Goal: Task Accomplishment & Management: Use online tool/utility

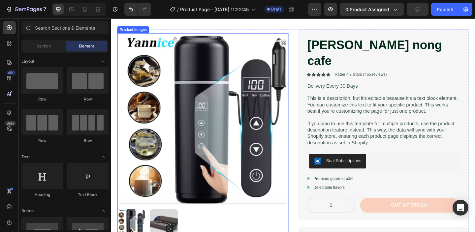
scroll to position [54, 0]
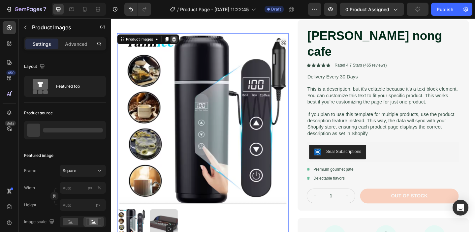
click at [182, 42] on icon at bounding box center [179, 40] width 5 height 5
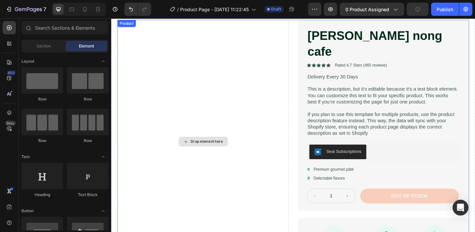
click at [208, 150] on div "Drop element here" at bounding box center [215, 152] width 35 height 5
click at [191, 150] on icon at bounding box center [192, 153] width 5 height 6
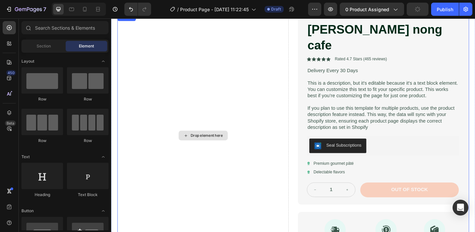
scroll to position [62, 0]
click at [204, 143] on div "Drop element here" at bounding box center [215, 145] width 35 height 5
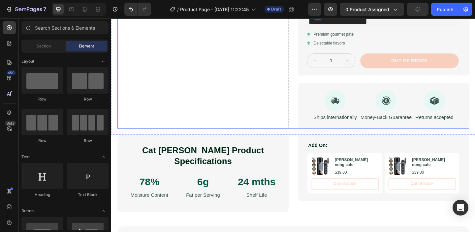
scroll to position [167, 0]
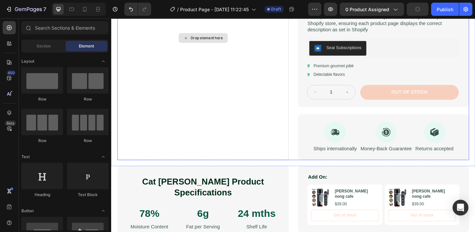
click at [205, 37] on div "Drop element here" at bounding box center [215, 39] width 35 height 5
click at [198, 37] on div "Drop element here" at bounding box center [215, 39] width 35 height 5
click at [205, 37] on div "Drop element here" at bounding box center [215, 39] width 35 height 5
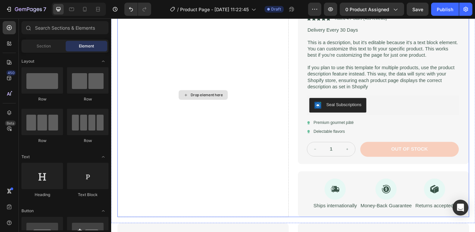
scroll to position [101, 0]
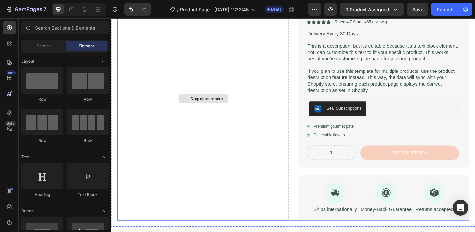
click at [201, 103] on div "Drop element here" at bounding box center [215, 105] width 35 height 5
click at [191, 104] on icon at bounding box center [192, 105] width 3 height 3
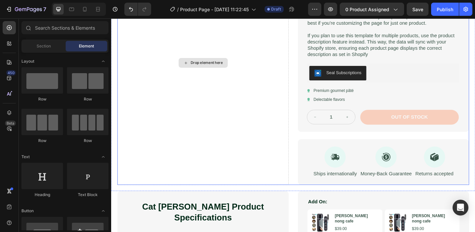
scroll to position [122, 0]
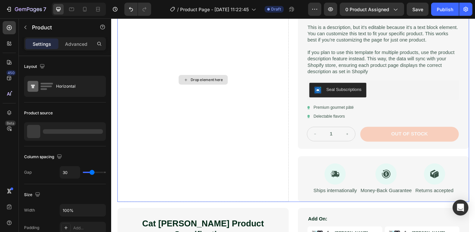
click at [217, 82] on div "Drop element here" at bounding box center [211, 85] width 186 height 266
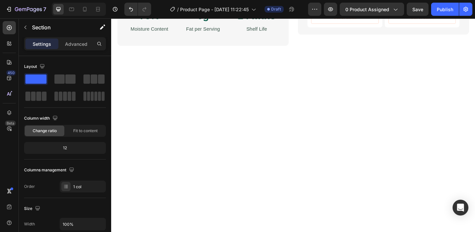
click at [206, 77] on div at bounding box center [309, 167] width 383 height 207
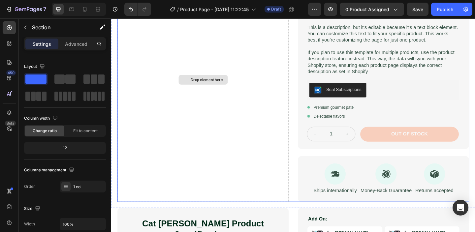
click at [205, 80] on div "Drop element here" at bounding box center [210, 85] width 53 height 11
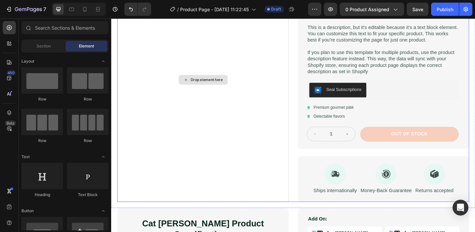
click at [205, 80] on div "Drop element here" at bounding box center [210, 85] width 53 height 11
click at [224, 83] on div "Drop element here" at bounding box center [215, 85] width 35 height 5
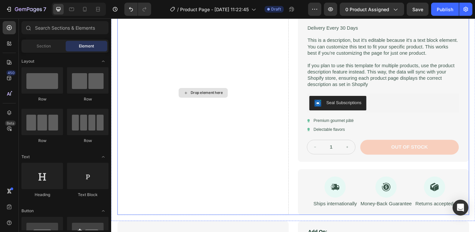
scroll to position [27, 0]
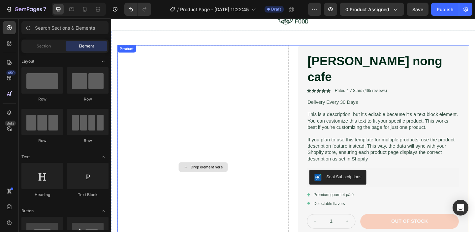
click at [205, 175] on div "Drop element here" at bounding box center [210, 180] width 53 height 11
click at [200, 178] on div "Drop element here" at bounding box center [215, 180] width 35 height 5
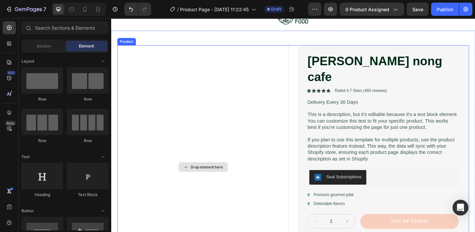
click at [199, 178] on div "Drop element here" at bounding box center [215, 180] width 35 height 5
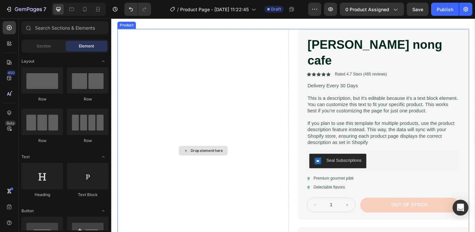
scroll to position [45, 0]
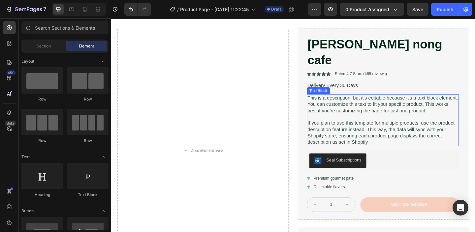
click at [357, 102] on p "This is a description, but it's editable because it's a text block element. You…" at bounding box center [407, 112] width 164 height 20
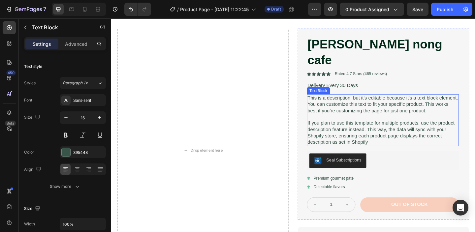
click at [357, 102] on p "This is a description, but it's editable because it's a text block element. You…" at bounding box center [407, 112] width 164 height 20
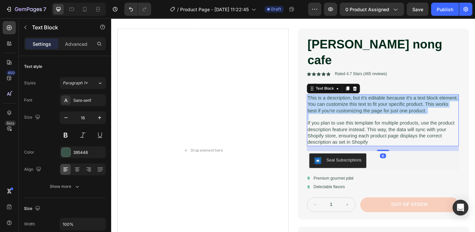
click at [357, 102] on p "This is a description, but it's editable because it's a text block element. You…" at bounding box center [407, 112] width 164 height 20
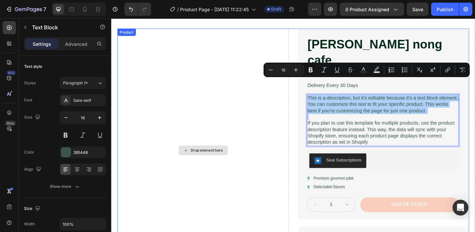
click at [230, 123] on div "Drop element here" at bounding box center [211, 162] width 186 height 266
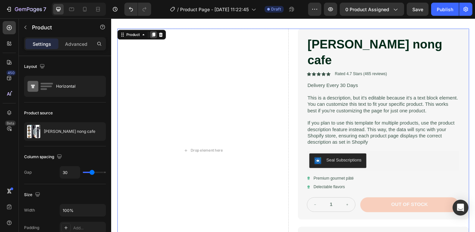
click at [158, 35] on icon at bounding box center [157, 36] width 4 height 5
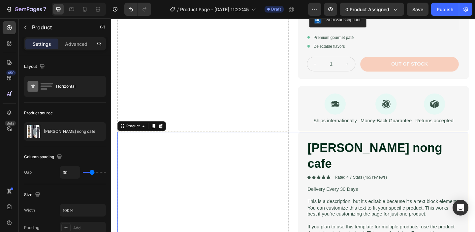
scroll to position [120, 0]
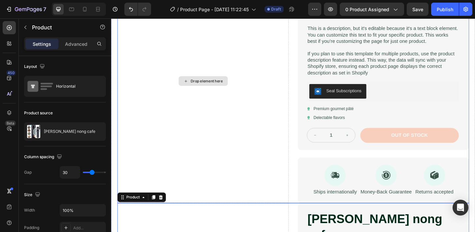
click at [198, 84] on div "Drop element here" at bounding box center [215, 86] width 35 height 5
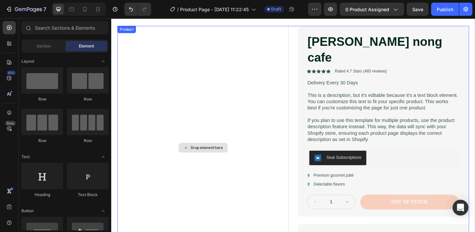
scroll to position [40, 0]
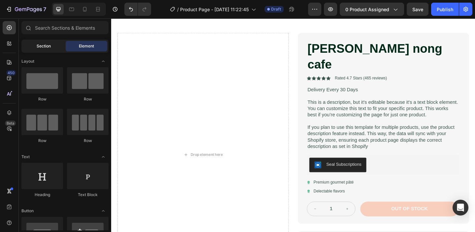
click at [34, 48] on div "Section" at bounding box center [44, 46] width 42 height 11
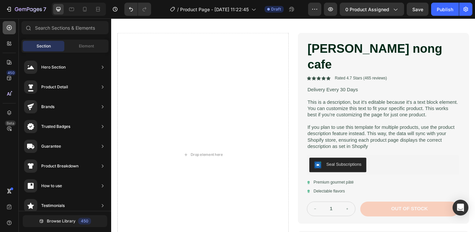
click at [12, 29] on icon at bounding box center [9, 27] width 7 height 7
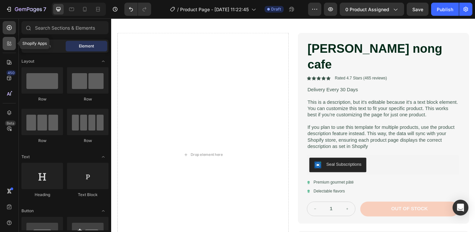
click at [11, 44] on icon at bounding box center [9, 43] width 7 height 7
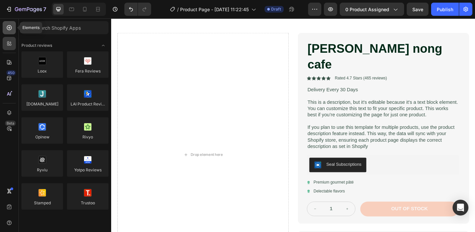
click at [9, 30] on icon at bounding box center [9, 27] width 5 height 5
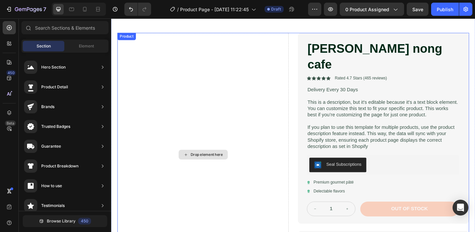
click at [240, 104] on div "Drop element here" at bounding box center [211, 167] width 186 height 266
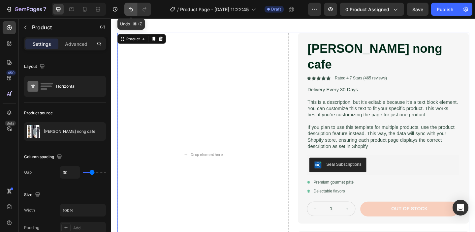
click at [128, 8] on icon "Undo/Redo" at bounding box center [131, 9] width 7 height 7
click at [129, 8] on icon "Undo/Redo" at bounding box center [131, 9] width 7 height 7
click at [136, 40] on div "Product" at bounding box center [134, 41] width 17 height 6
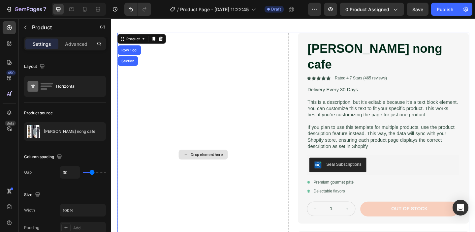
click at [178, 63] on div "Drop element here" at bounding box center [211, 167] width 186 height 266
click at [131, 11] on icon "Undo/Redo" at bounding box center [131, 9] width 4 height 4
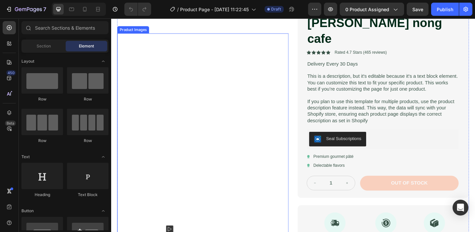
scroll to position [73, 0]
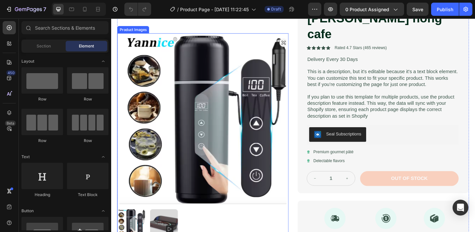
click at [296, 40] on img at bounding box center [211, 127] width 186 height 186
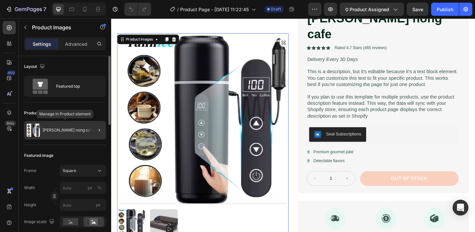
click at [62, 131] on p "[PERSON_NAME] nong cafe" at bounding box center [68, 130] width 51 height 5
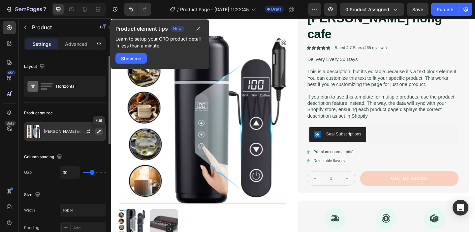
click at [99, 132] on icon "button" at bounding box center [98, 131] width 5 height 5
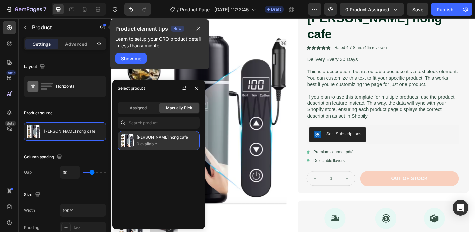
click at [151, 140] on p "[PERSON_NAME] nong cafe" at bounding box center [167, 137] width 60 height 7
click at [144, 141] on p "0 available" at bounding box center [167, 144] width 60 height 7
click at [144, 141] on div "Binh ham nong cafe 0 available" at bounding box center [167, 140] width 60 height 13
click at [144, 141] on p "[PERSON_NAME] nong cafe" at bounding box center [167, 137] width 60 height 7
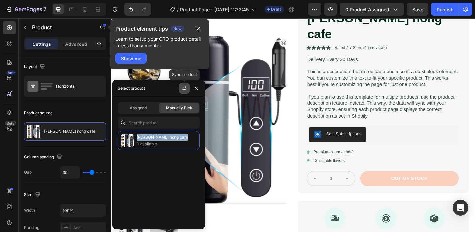
click at [184, 88] on icon "button" at bounding box center [184, 88] width 5 height 5
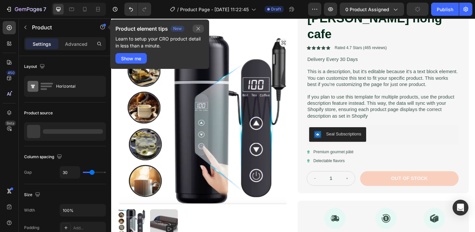
click at [199, 31] on icon "button" at bounding box center [198, 28] width 5 height 5
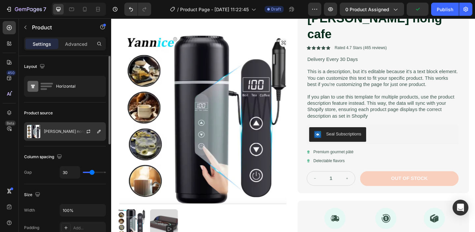
click at [58, 132] on p "[PERSON_NAME] nong cafe" at bounding box center [69, 131] width 51 height 5
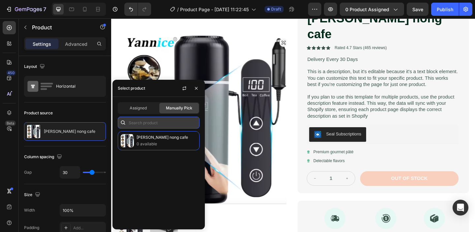
click at [141, 122] on input "text" at bounding box center [159, 123] width 82 height 12
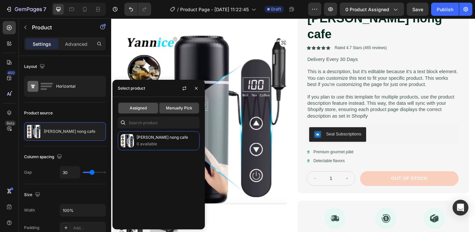
click at [139, 111] on span "Assigned" at bounding box center [138, 108] width 17 height 6
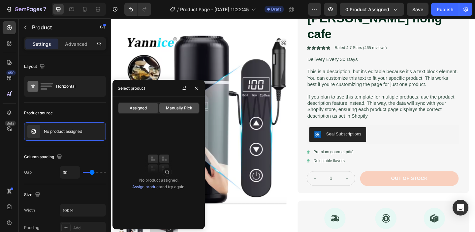
click at [168, 110] on span "Manually Pick" at bounding box center [179, 108] width 26 height 6
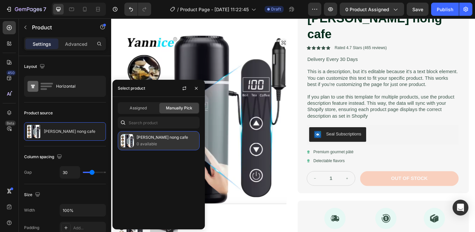
click at [140, 142] on p "0 available" at bounding box center [167, 144] width 60 height 7
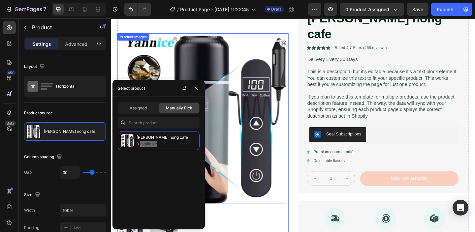
click at [269, 160] on img at bounding box center [211, 127] width 186 height 186
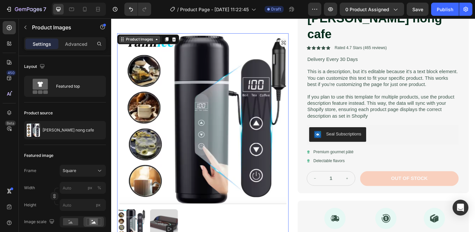
click at [161, 38] on icon at bounding box center [160, 40] width 5 height 5
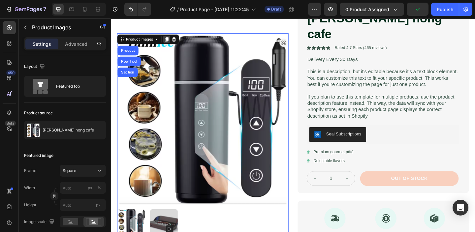
click at [174, 39] on icon at bounding box center [172, 41] width 4 height 5
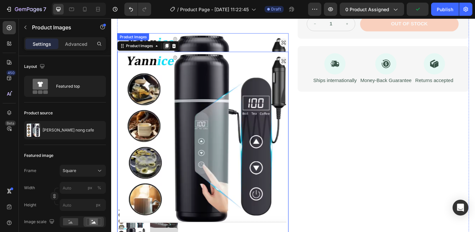
scroll to position [252, 0]
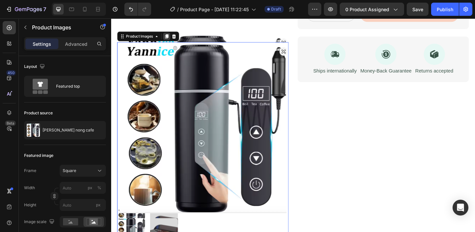
click at [172, 36] on icon at bounding box center [172, 38] width 4 height 5
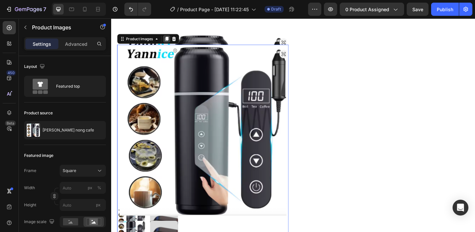
click at [173, 38] on icon at bounding box center [172, 40] width 4 height 5
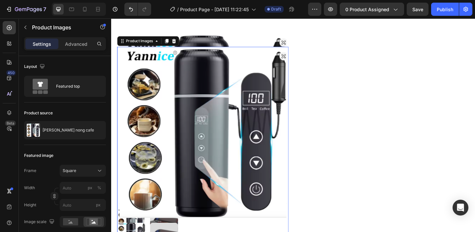
click at [173, 41] on icon at bounding box center [172, 43] width 4 height 5
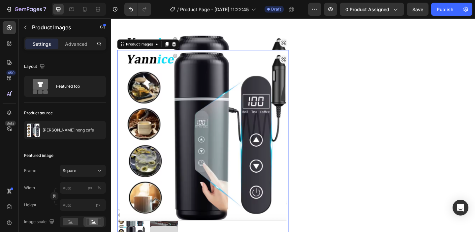
scroll to position [911, 0]
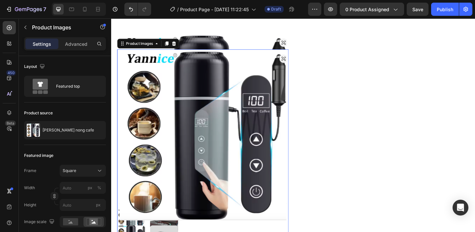
click at [173, 43] on icon at bounding box center [172, 45] width 4 height 5
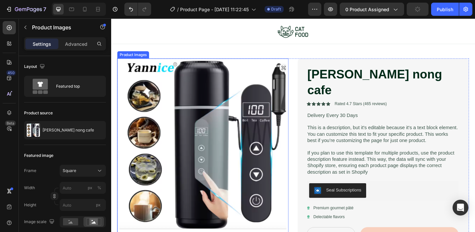
scroll to position [0, 0]
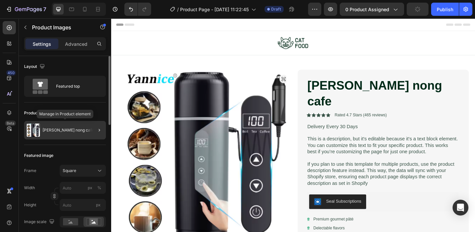
click at [58, 129] on p "[PERSON_NAME] nong cafe" at bounding box center [68, 130] width 51 height 5
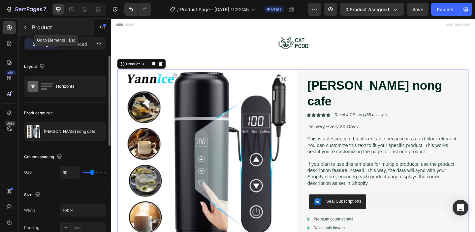
click at [26, 27] on icon "button" at bounding box center [25, 27] width 5 height 5
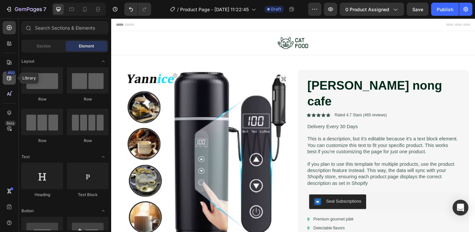
click at [9, 77] on icon at bounding box center [9, 78] width 7 height 7
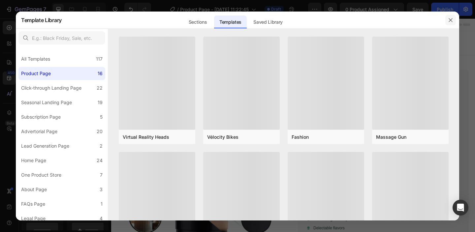
drag, startPoint x: 454, startPoint y: 20, endPoint x: 369, endPoint y: 3, distance: 86.9
click at [454, 20] on button "button" at bounding box center [451, 20] width 11 height 11
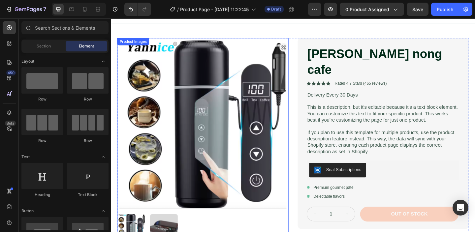
scroll to position [24, 0]
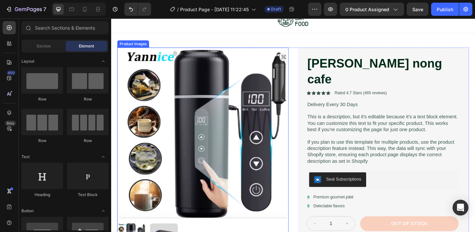
click at [249, 112] on img at bounding box center [211, 143] width 186 height 186
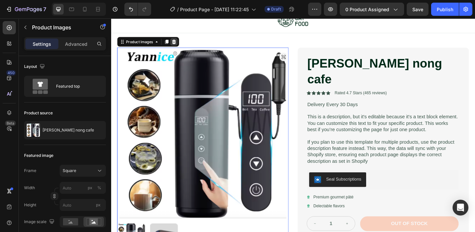
click at [181, 45] on icon at bounding box center [180, 43] width 4 height 5
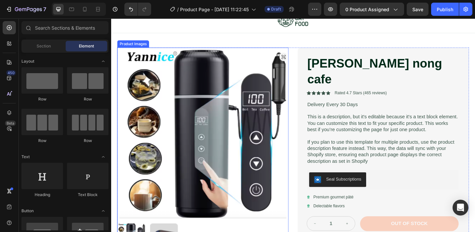
click at [170, 66] on img at bounding box center [211, 143] width 186 height 186
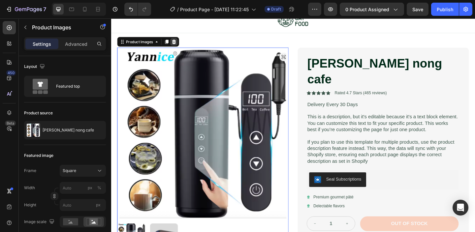
click at [179, 44] on icon at bounding box center [180, 43] width 4 height 5
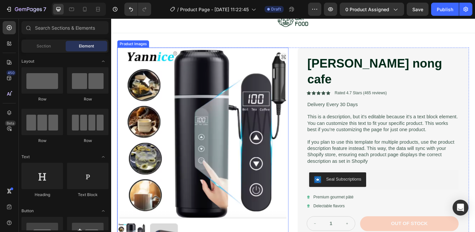
click at [175, 90] on img at bounding box center [211, 143] width 186 height 186
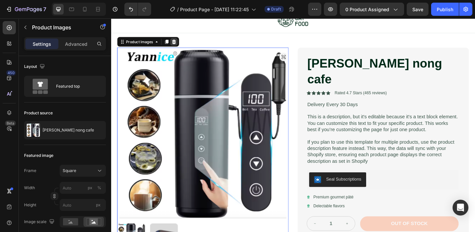
click at [179, 44] on icon at bounding box center [180, 43] width 4 height 5
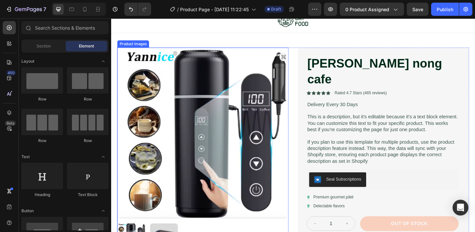
click at [177, 77] on img at bounding box center [211, 143] width 186 height 186
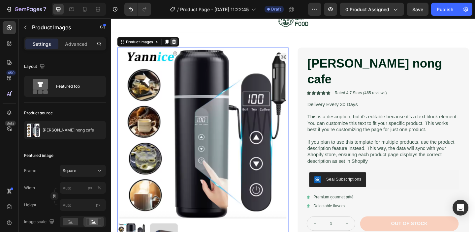
click at [180, 45] on icon at bounding box center [180, 43] width 4 height 5
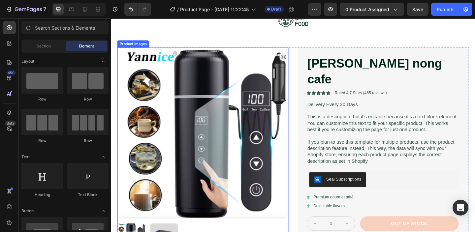
click at [182, 76] on img at bounding box center [211, 143] width 186 height 186
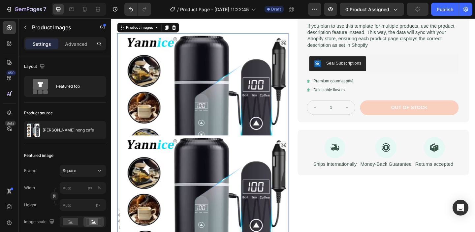
scroll to position [150, 0]
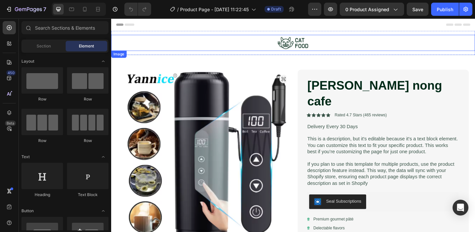
click at [310, 46] on img at bounding box center [309, 44] width 36 height 17
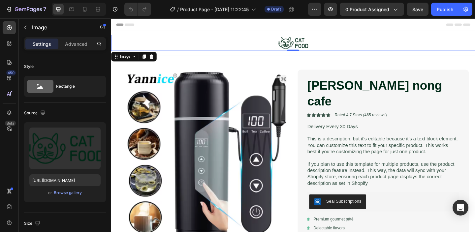
click at [311, 46] on img at bounding box center [309, 44] width 36 height 17
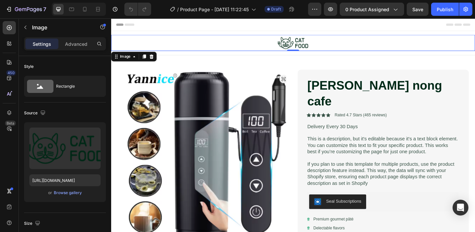
click at [304, 46] on img at bounding box center [309, 44] width 36 height 17
click at [302, 46] on img at bounding box center [309, 44] width 36 height 17
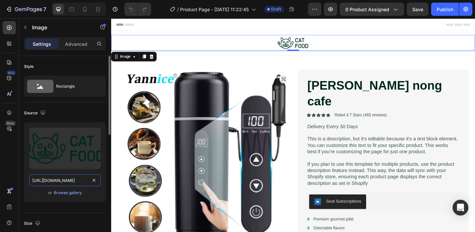
click at [77, 182] on input "https://cdn.shopify.com/s/files/1/0722/8106/3602/files/gempages_581652565091943…" at bounding box center [64, 181] width 71 height 12
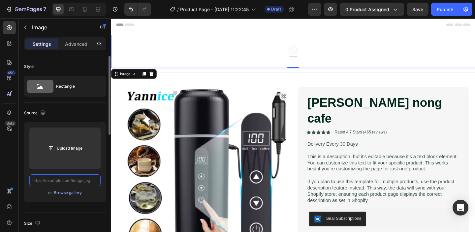
click at [81, 181] on input "text" at bounding box center [64, 181] width 71 height 12
click at [56, 182] on input "text" at bounding box center [64, 181] width 71 height 12
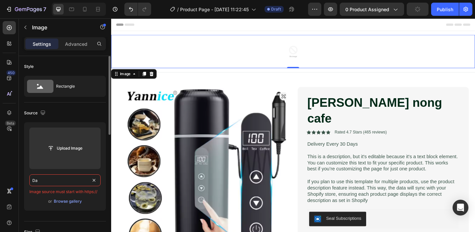
type input "D"
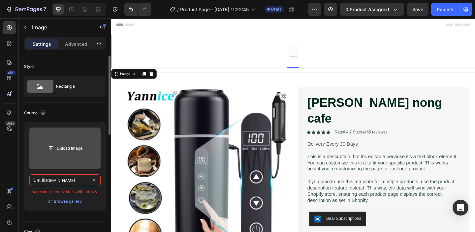
type input "http://daonam.com"
click at [70, 159] on label at bounding box center [64, 149] width 71 height 42
click at [70, 154] on input "file" at bounding box center [65, 148] width 46 height 11
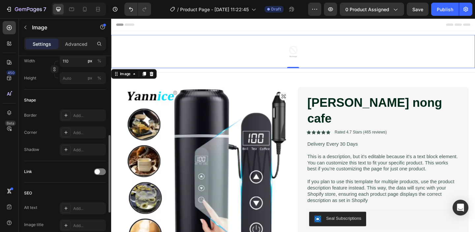
scroll to position [68, 0]
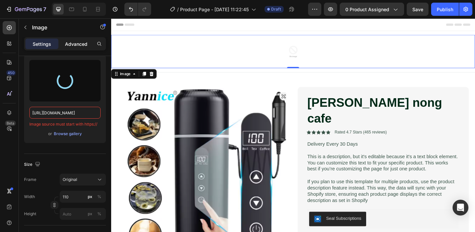
click at [74, 46] on p "Advanced" at bounding box center [76, 44] width 22 height 7
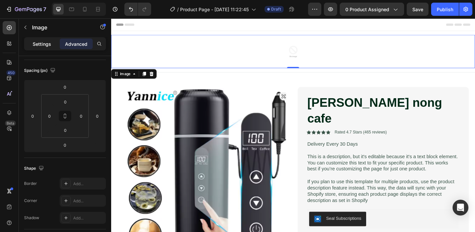
click at [41, 45] on p "Settings" at bounding box center [42, 44] width 18 height 7
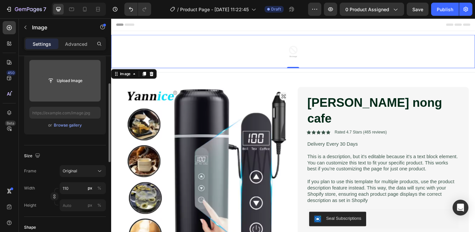
click at [59, 82] on input "file" at bounding box center [65, 80] width 46 height 11
type input "C:\fakepath\Sfa1e5425daa7455d90eae30d68ab64f47.jpg_220x220q75.jpg_.avif"
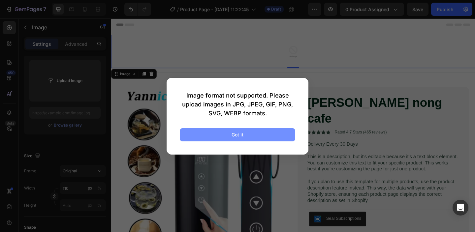
click at [267, 136] on button "Got it" at bounding box center [238, 134] width 116 height 13
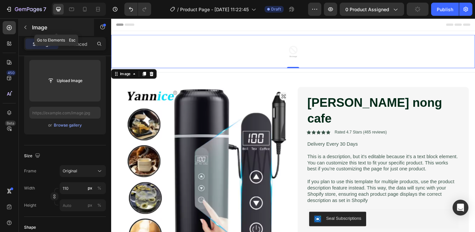
click at [26, 28] on icon "button" at bounding box center [25, 27] width 5 height 5
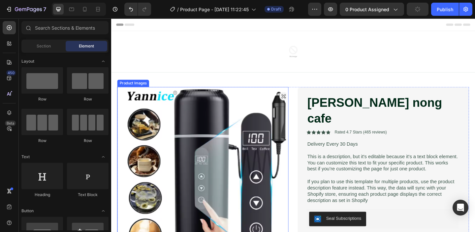
click at [201, 141] on img at bounding box center [211, 186] width 186 height 186
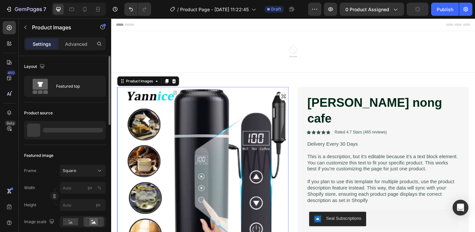
click at [34, 128] on div at bounding box center [33, 130] width 13 height 13
drag, startPoint x: 55, startPoint y: 130, endPoint x: 69, endPoint y: 131, distance: 14.2
click at [55, 130] on div at bounding box center [73, 130] width 60 height 5
click at [218, 143] on img at bounding box center [211, 186] width 186 height 186
click at [86, 131] on div "[PERSON_NAME] nong cafe" at bounding box center [65, 130] width 82 height 18
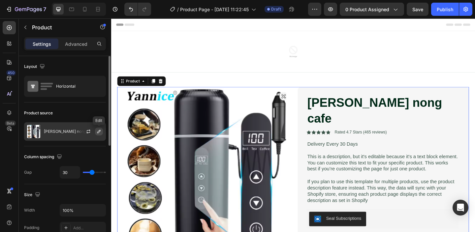
click at [99, 132] on icon "button" at bounding box center [98, 131] width 3 height 3
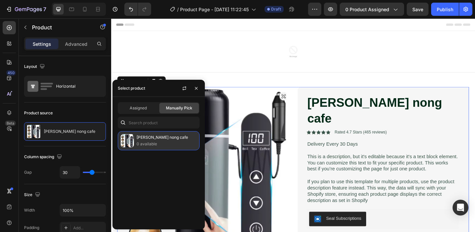
click at [149, 142] on p "0 available" at bounding box center [167, 144] width 60 height 7
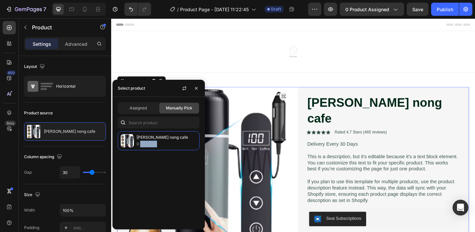
click at [174, 111] on span "Manually Pick" at bounding box center [179, 108] width 26 height 6
click at [147, 109] on span "Assigned" at bounding box center [138, 108] width 17 height 6
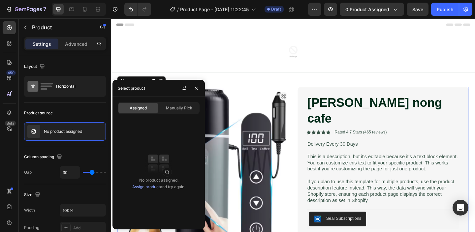
click at [149, 188] on link "Assign product" at bounding box center [146, 186] width 28 height 5
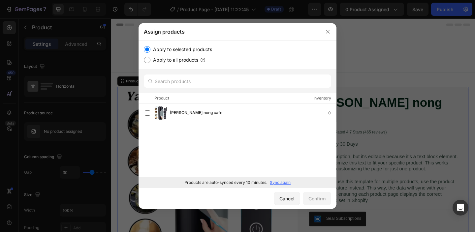
click at [172, 62] on label "Apply to all products" at bounding box center [174, 60] width 48 height 8
click at [150, 62] on input "Apply to all products" at bounding box center [147, 60] width 7 height 7
radio input "true"
click at [170, 50] on label "Apply to selected products" at bounding box center [181, 50] width 62 height 8
click at [150, 50] on input "Apply to selected products" at bounding box center [147, 49] width 7 height 7
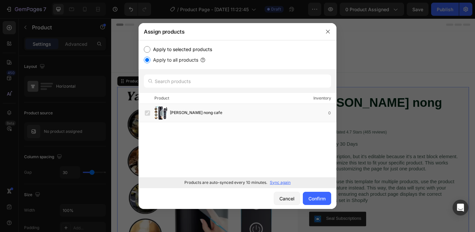
radio input "true"
click at [168, 60] on label "Apply to all products" at bounding box center [174, 60] width 48 height 8
click at [150, 60] on input "Apply to all products" at bounding box center [147, 60] width 7 height 7
radio input "true"
click at [170, 48] on label "Apply to selected products" at bounding box center [181, 50] width 62 height 8
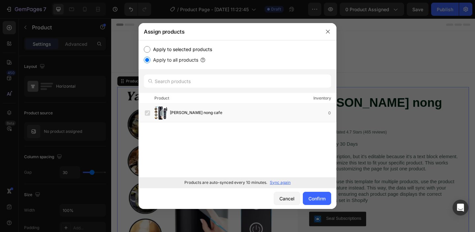
click at [150, 48] on input "Apply to selected products" at bounding box center [147, 49] width 7 height 7
radio input "true"
click at [327, 33] on icon "button" at bounding box center [328, 32] width 4 height 4
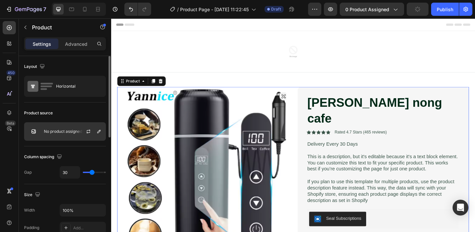
click at [74, 130] on p "No product assigned" at bounding box center [63, 131] width 38 height 5
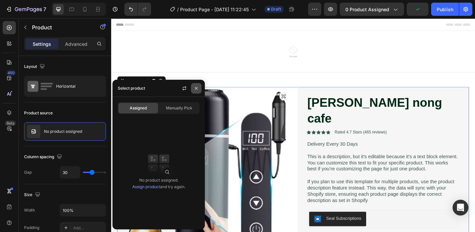
click at [195, 90] on icon "button" at bounding box center [196, 88] width 5 height 5
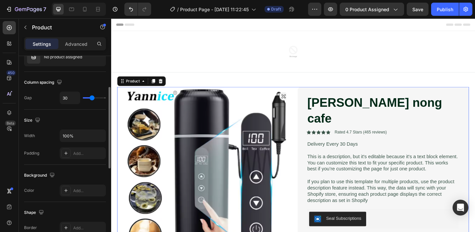
scroll to position [9, 0]
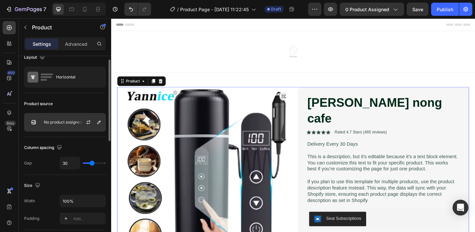
click at [50, 121] on p "No product assigned" at bounding box center [63, 122] width 38 height 5
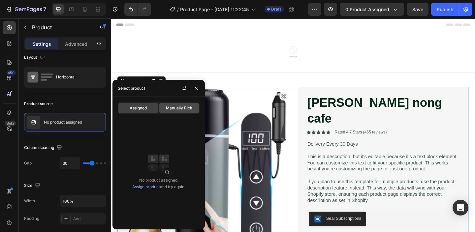
click at [174, 109] on span "Manually Pick" at bounding box center [179, 108] width 26 height 6
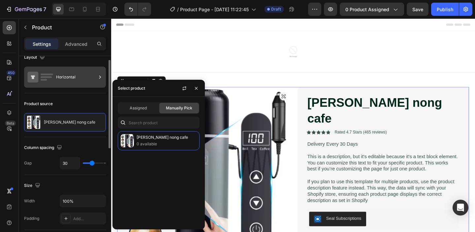
click at [61, 81] on div "Horizontal" at bounding box center [76, 77] width 40 height 15
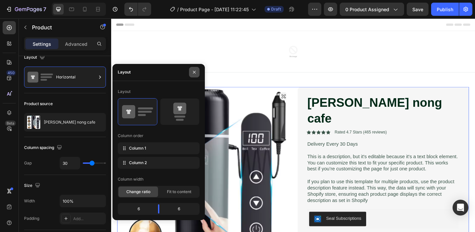
click at [193, 72] on icon "button" at bounding box center [194, 72] width 5 height 5
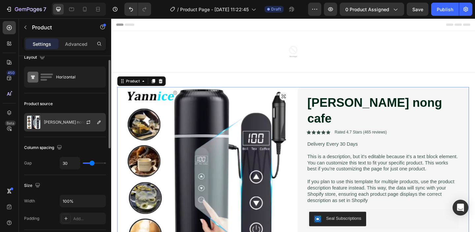
click at [50, 121] on p "[PERSON_NAME] nong cafe" at bounding box center [69, 122] width 51 height 5
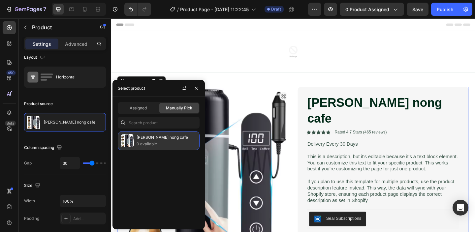
click at [165, 145] on p "0 available" at bounding box center [167, 144] width 60 height 7
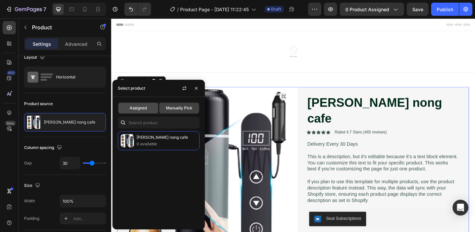
click at [147, 110] on span "Assigned" at bounding box center [138, 108] width 17 height 6
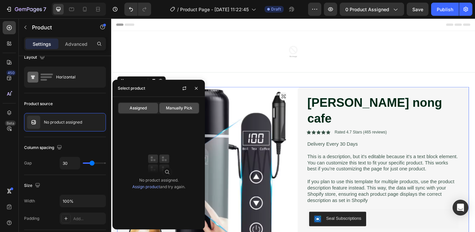
click at [169, 108] on span "Manually Pick" at bounding box center [179, 108] width 26 height 6
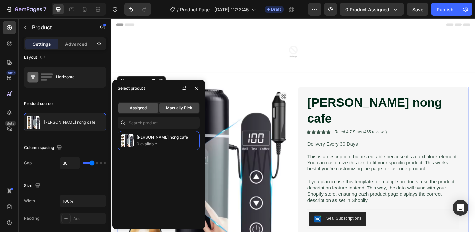
click at [142, 107] on span "Assigned" at bounding box center [138, 108] width 17 height 6
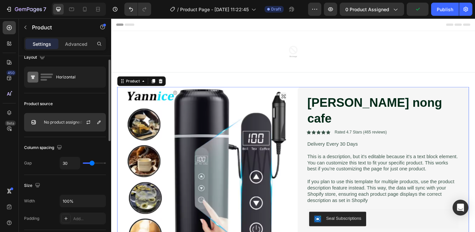
click at [75, 124] on p "No product assigned" at bounding box center [63, 122] width 38 height 5
click at [89, 123] on icon "button" at bounding box center [88, 122] width 5 height 5
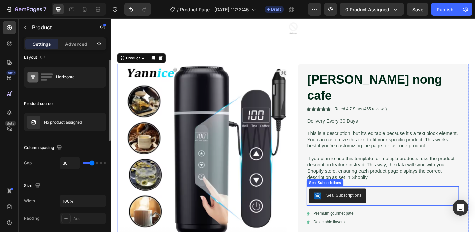
scroll to position [63, 0]
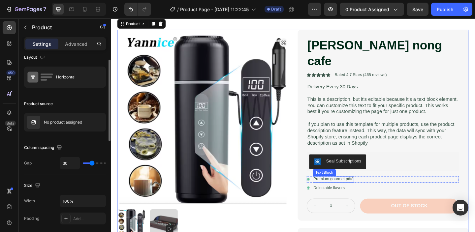
click at [366, 191] on p "Premium gourmet pâté" at bounding box center [353, 194] width 44 height 6
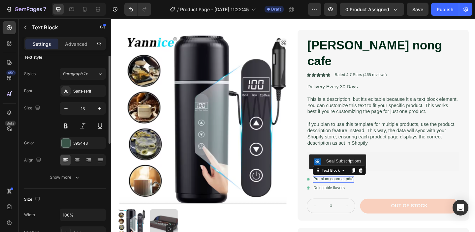
scroll to position [0, 0]
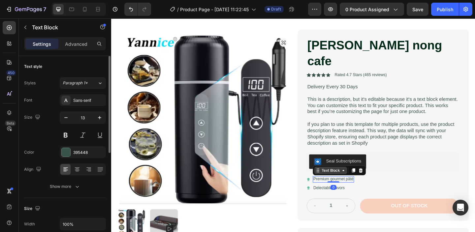
click at [348, 181] on div "Text Block" at bounding box center [350, 184] width 22 height 6
click at [335, 181] on icon at bounding box center [336, 183] width 5 height 5
click at [334, 180] on div "Text Block" at bounding box center [350, 184] width 36 height 8
click at [364, 181] on icon at bounding box center [363, 183] width 5 height 5
click at [360, 180] on div "Text Block" at bounding box center [350, 184] width 36 height 8
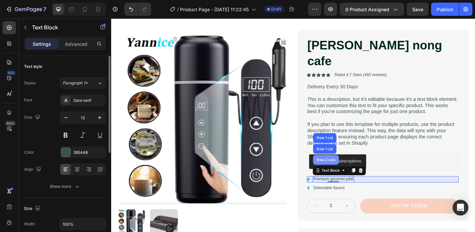
click at [349, 167] on div "Row 2 cols" at bounding box center [345, 172] width 28 height 11
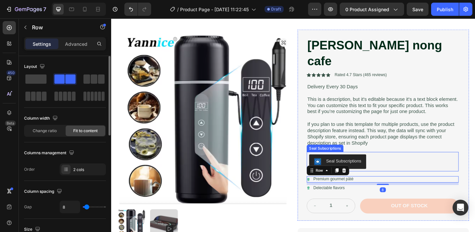
click at [405, 166] on div "Seal Subscriptions" at bounding box center [407, 174] width 160 height 16
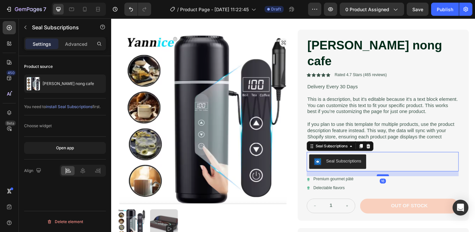
click at [406, 188] on div at bounding box center [406, 189] width 13 height 2
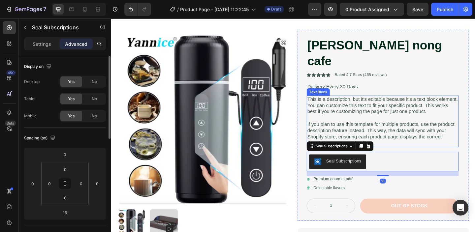
click at [429, 139] on p "If you plan to use this template for multiple products, use the product descrip…" at bounding box center [407, 143] width 164 height 27
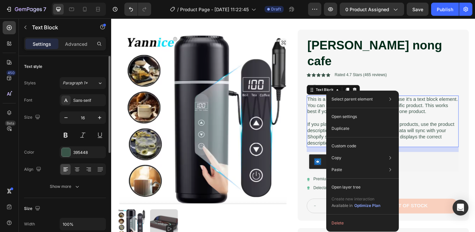
click at [352, 103] on p "This is a description, but it's editable because it's a text block element. You…" at bounding box center [407, 113] width 164 height 20
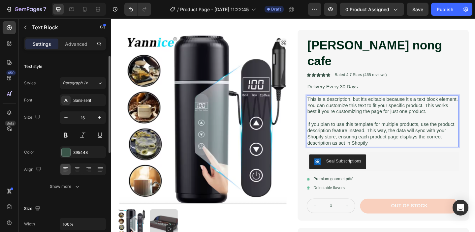
click at [342, 103] on p "This is a description, but it's editable because it's a text block element. You…" at bounding box center [407, 113] width 164 height 20
click at [330, 103] on p "This is a description, but it's editable because it's a text block element. You…" at bounding box center [407, 113] width 164 height 20
click at [442, 103] on p "This is a description, but it's editable because it's a text block element. You…" at bounding box center [407, 113] width 164 height 20
click at [417, 70] on div "Binh ham nong cafe Product Title Icon Icon Icon Icon Icon Icon List Rated 4.7 S…" at bounding box center [406, 134] width 165 height 192
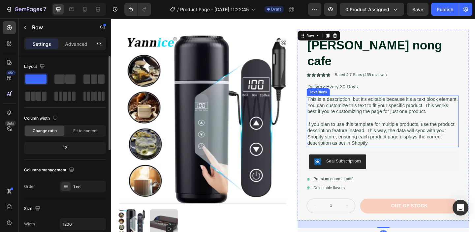
click at [401, 103] on p "This is a description, but it's editable because it's a text block element. You…" at bounding box center [407, 113] width 164 height 20
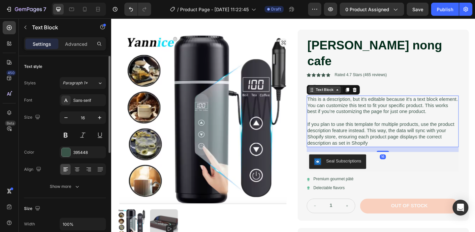
click at [330, 97] on icon at bounding box center [330, 97] width 1 height 1
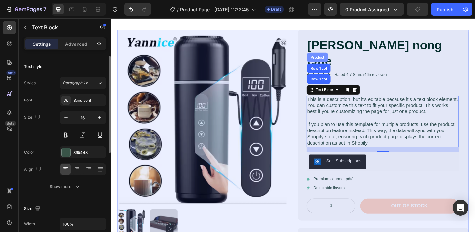
click at [337, 59] on div "Product" at bounding box center [335, 61] width 17 height 4
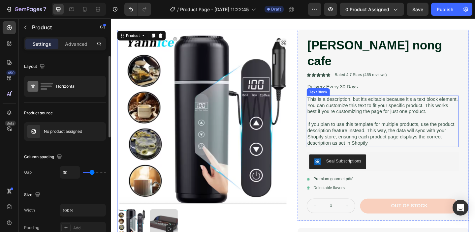
click at [368, 130] on p "If you plan to use this template for multiple products, use the product descrip…" at bounding box center [407, 143] width 164 height 27
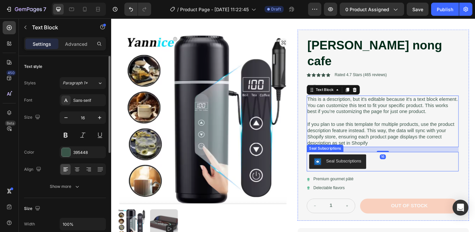
click at [362, 170] on div "Seal Subscriptions" at bounding box center [364, 173] width 38 height 7
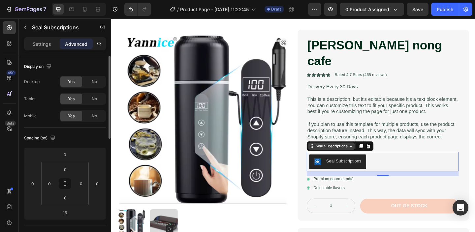
click at [370, 155] on icon at bounding box center [372, 157] width 5 height 5
click at [328, 155] on icon at bounding box center [329, 157] width 5 height 5
click at [328, 153] on div "Seal Subscriptions" at bounding box center [351, 157] width 50 height 8
click at [360, 153] on div "Seal Subscriptions" at bounding box center [351, 157] width 50 height 8
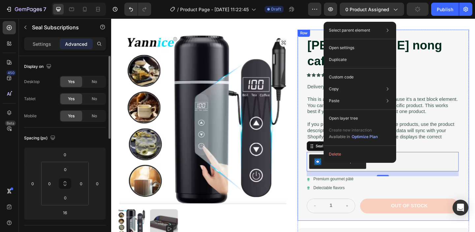
click at [315, 165] on div "Binh ham nong cafe Product Title Icon Icon Icon Icon Icon Icon List Rated 4.7 S…" at bounding box center [407, 134] width 186 height 208
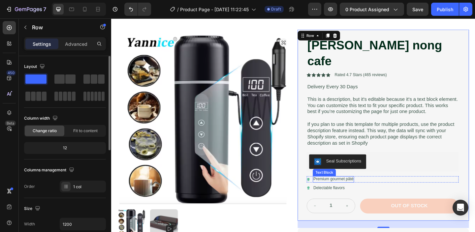
click at [356, 191] on p "Premium gourmet pâté" at bounding box center [353, 194] width 44 height 6
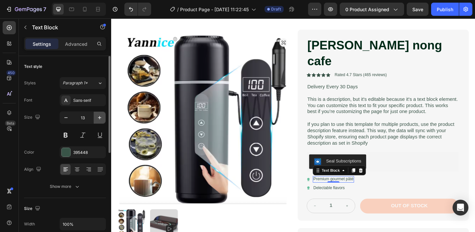
click at [102, 117] on icon "button" at bounding box center [99, 118] width 7 height 7
type input "14"
click at [77, 46] on p "Advanced" at bounding box center [76, 44] width 22 height 7
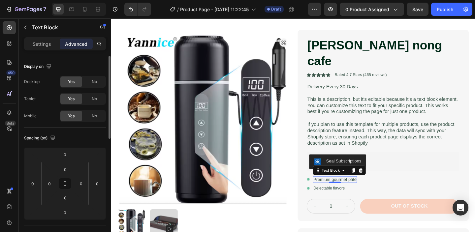
click at [73, 116] on span "Yes" at bounding box center [71, 116] width 7 height 6
click at [48, 46] on p "Settings" at bounding box center [42, 44] width 18 height 7
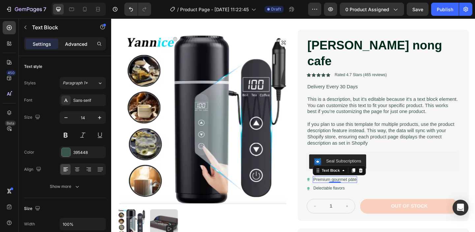
click at [64, 44] on div "Advanced" at bounding box center [76, 44] width 33 height 11
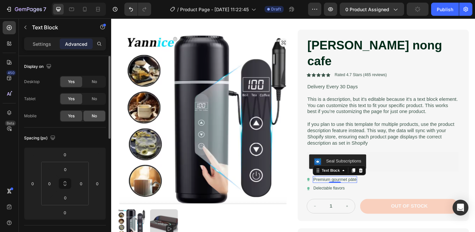
click at [93, 119] on span "No" at bounding box center [94, 116] width 5 height 6
click at [71, 115] on span "Yes" at bounding box center [71, 116] width 7 height 6
click at [50, 45] on p "Settings" at bounding box center [42, 44] width 18 height 7
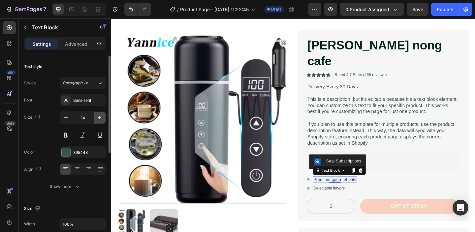
click at [100, 116] on icon "button" at bounding box center [99, 117] width 3 height 3
type input "16"
click at [66, 65] on div "Text style" at bounding box center [65, 66] width 82 height 11
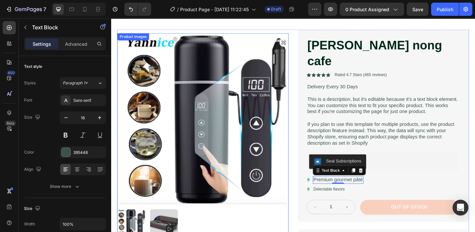
click at [243, 90] on img at bounding box center [211, 127] width 186 height 186
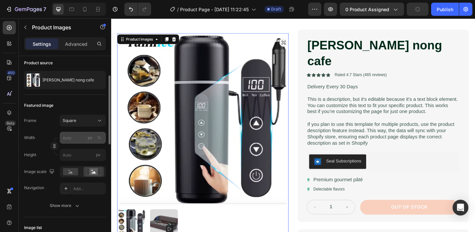
scroll to position [98, 0]
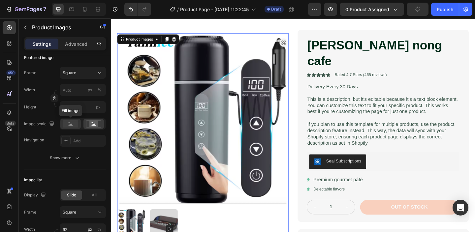
click at [70, 127] on rect at bounding box center [70, 123] width 15 height 7
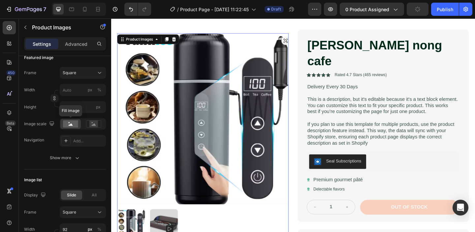
click at [69, 127] on rect at bounding box center [70, 123] width 15 height 7
click at [96, 127] on rect at bounding box center [93, 124] width 9 height 7
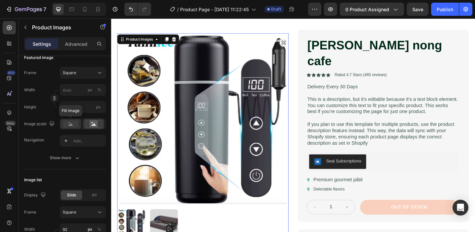
click at [71, 125] on icon at bounding box center [71, 124] width 4 height 2
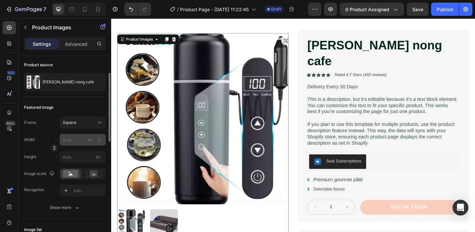
scroll to position [0, 0]
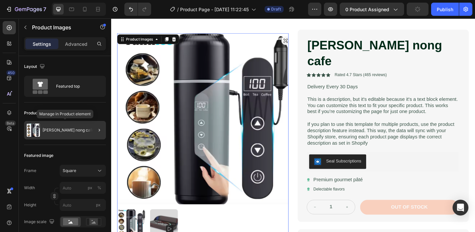
click at [35, 130] on img at bounding box center [33, 130] width 13 height 13
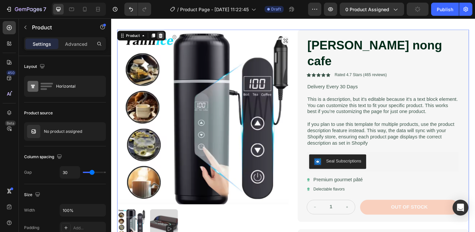
click at [165, 36] on icon at bounding box center [165, 37] width 4 height 5
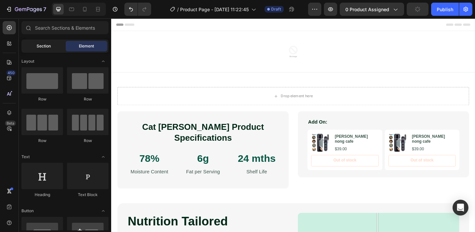
click at [42, 48] on span "Section" at bounding box center [44, 46] width 14 height 6
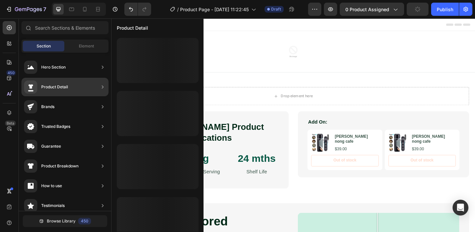
click at [41, 92] on div "Product Detail" at bounding box center [46, 87] width 44 height 13
click at [33, 87] on icon at bounding box center [31, 87] width 8 height 9
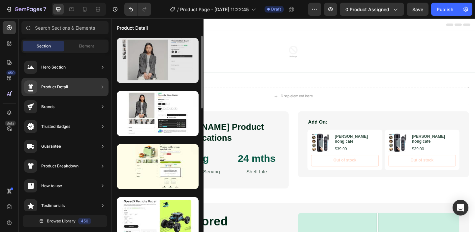
click at [148, 51] on div at bounding box center [158, 60] width 82 height 45
click at [155, 57] on div at bounding box center [158, 60] width 82 height 45
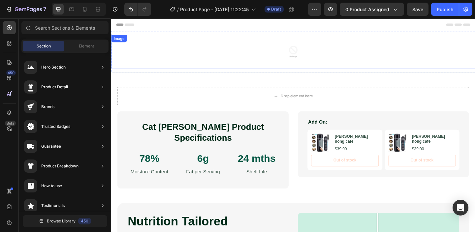
click at [231, 60] on div at bounding box center [309, 54] width 396 height 36
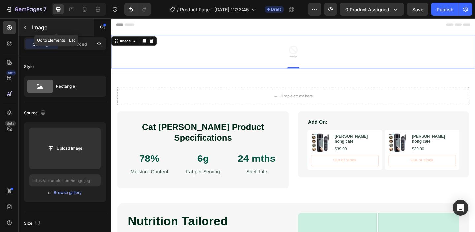
click at [27, 27] on icon "button" at bounding box center [25, 27] width 5 height 5
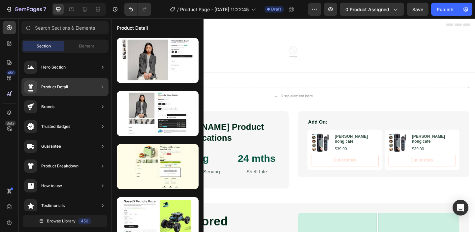
click at [49, 90] on div "Product Detail" at bounding box center [54, 87] width 27 height 7
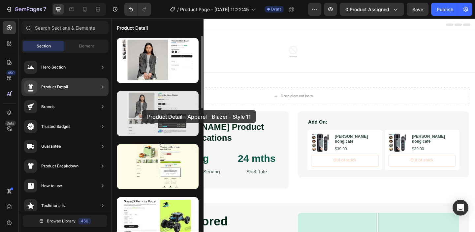
click at [142, 110] on div at bounding box center [158, 113] width 82 height 45
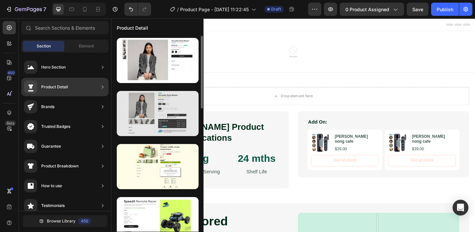
click at [142, 110] on div at bounding box center [158, 113] width 82 height 45
click at [143, 111] on div at bounding box center [158, 113] width 82 height 45
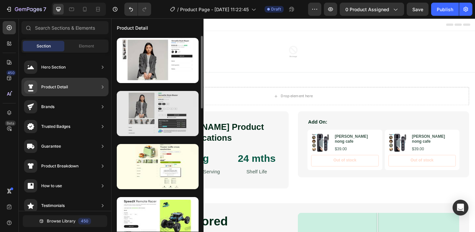
click at [143, 111] on div at bounding box center [158, 113] width 82 height 45
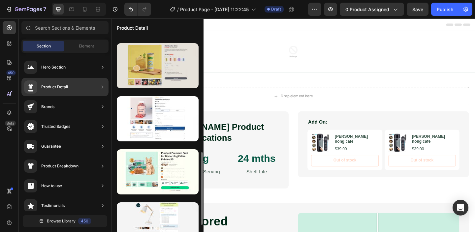
scroll to position [250, 0]
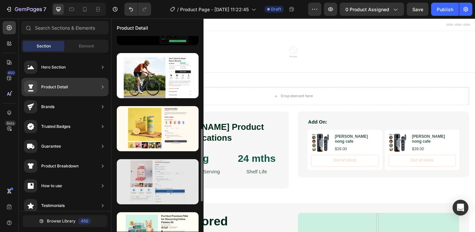
click at [153, 173] on div at bounding box center [158, 181] width 82 height 45
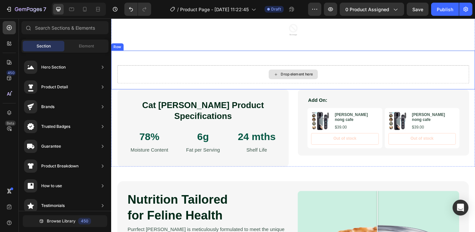
scroll to position [0, 0]
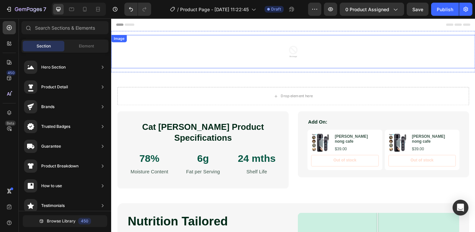
click at [212, 63] on div at bounding box center [309, 54] width 396 height 36
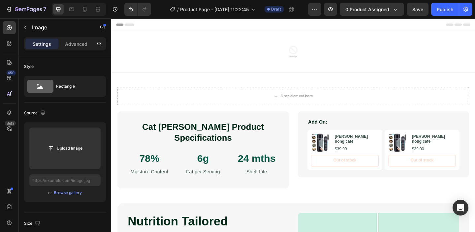
click at [166, 29] on div "Header" at bounding box center [308, 24] width 385 height 13
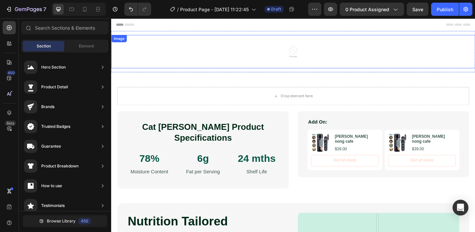
click at [175, 41] on div at bounding box center [309, 54] width 396 height 36
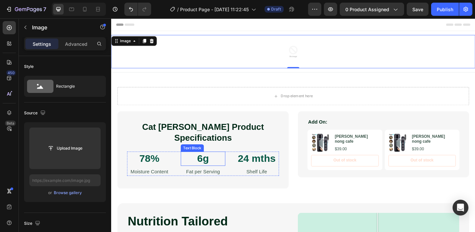
click at [193, 164] on p "6g" at bounding box center [210, 171] width 47 height 14
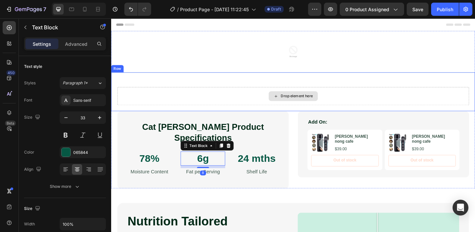
click at [198, 97] on div "Drop element here" at bounding box center [309, 103] width 383 height 20
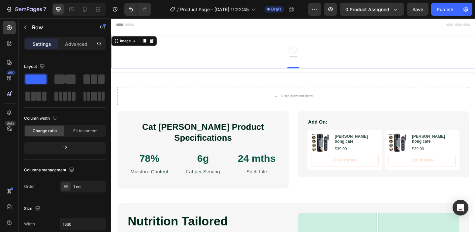
click at [198, 72] on div at bounding box center [309, 54] width 396 height 36
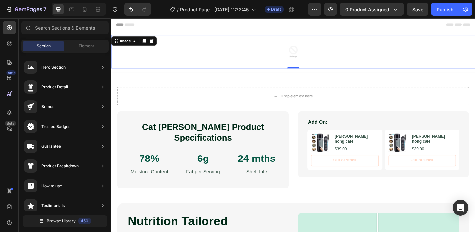
click at [194, 30] on div "Header" at bounding box center [308, 24] width 385 height 13
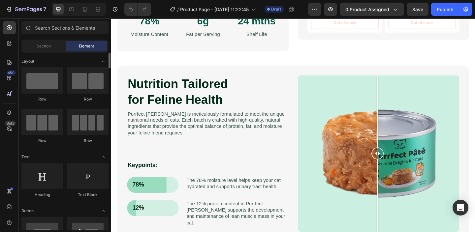
scroll to position [151, 0]
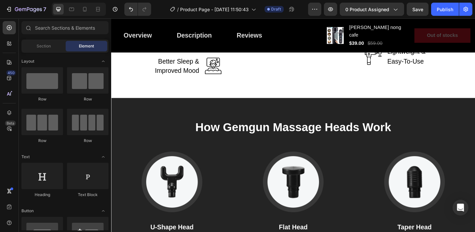
scroll to position [987, 0]
